Goal: Transaction & Acquisition: Purchase product/service

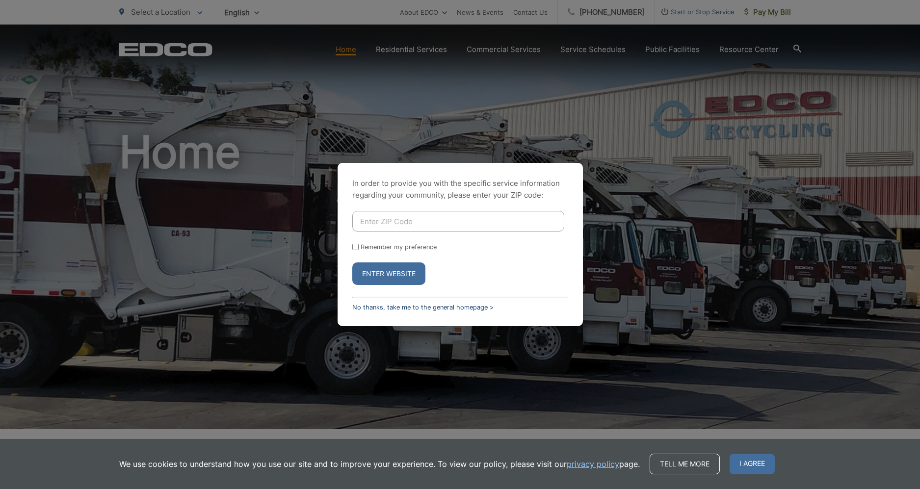
click at [381, 306] on link "No thanks, take me to the general homepage >" at bounding box center [422, 307] width 141 height 7
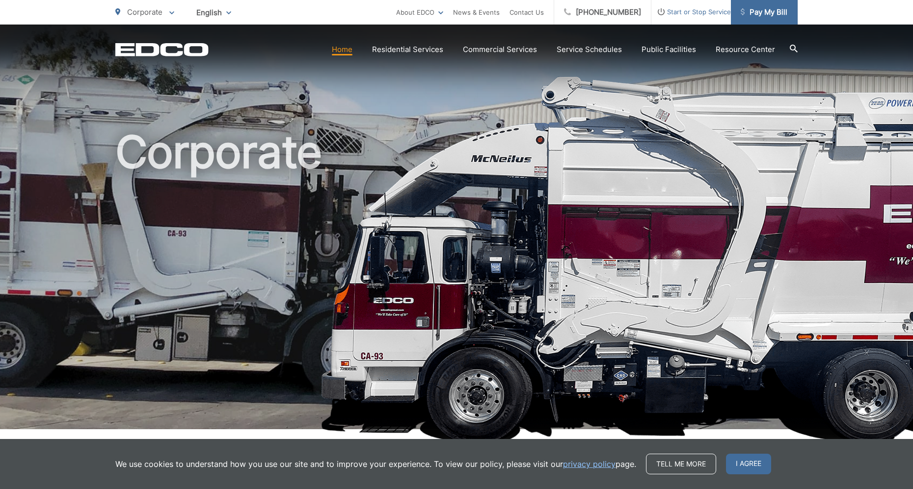
click at [765, 13] on span "Pay My Bill" at bounding box center [764, 12] width 47 height 12
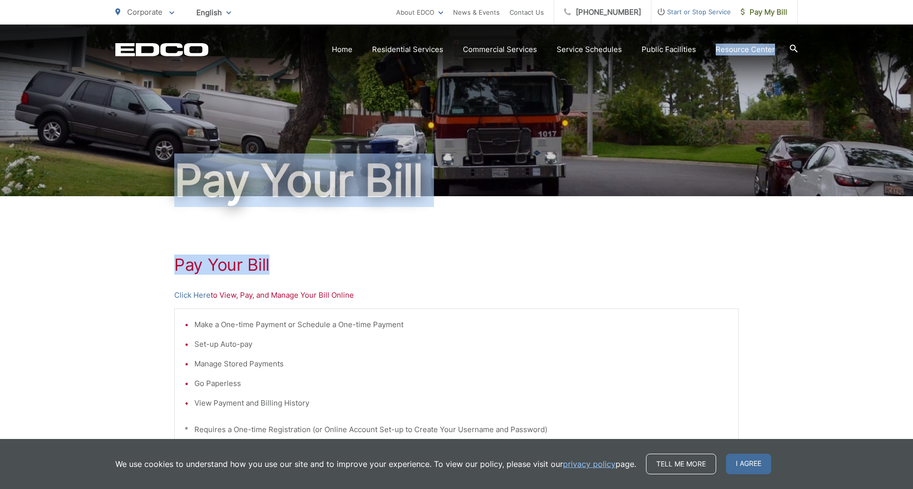
drag, startPoint x: 667, startPoint y: 56, endPoint x: 391, endPoint y: 222, distance: 321.7
click at [391, 222] on body "Home Back Home Residential Services Overview Curbside Pickup Trash Dumpster Ser…" at bounding box center [456, 244] width 913 height 489
click at [201, 295] on link "Click Here" at bounding box center [192, 296] width 36 height 12
